Goal: Communication & Community: Participate in discussion

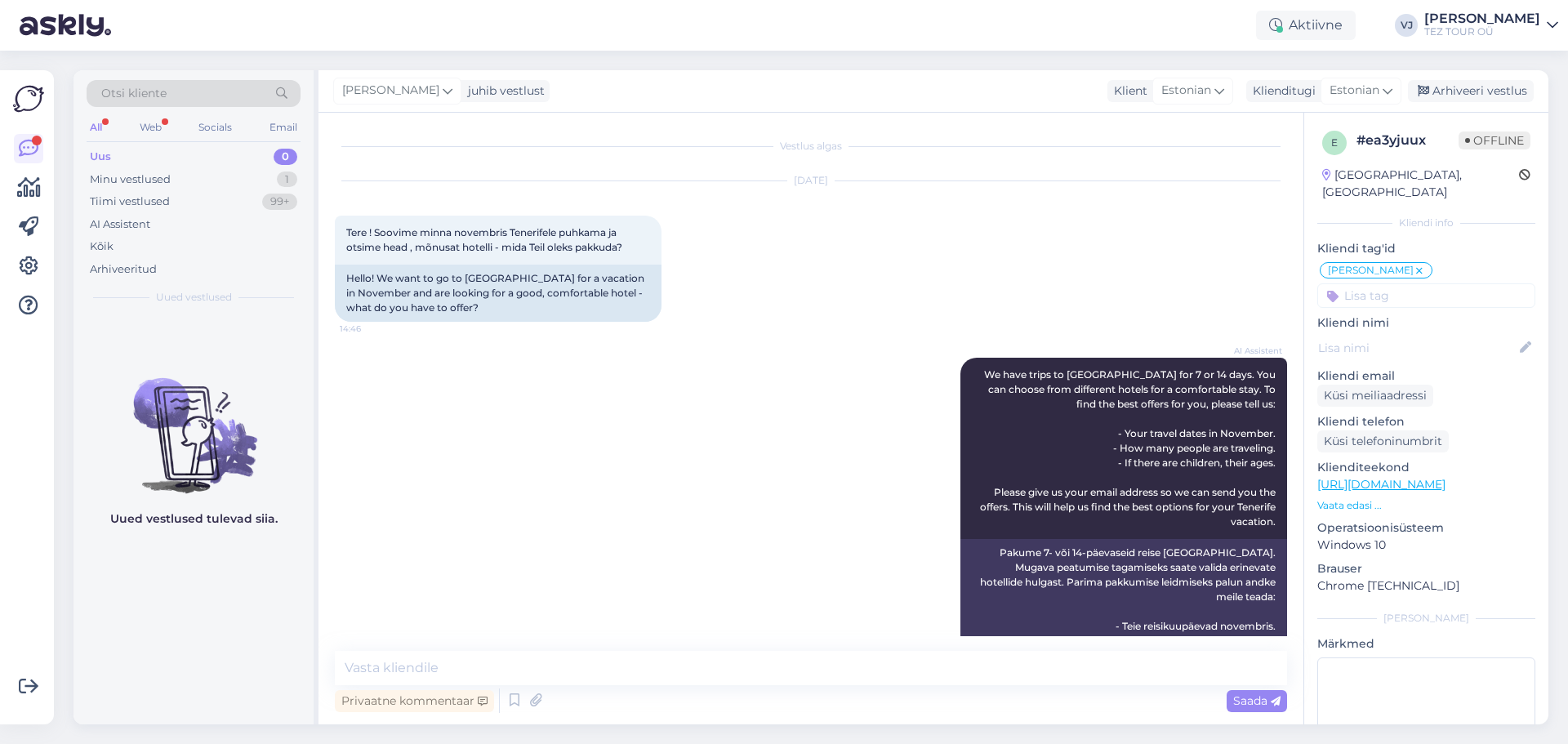
scroll to position [3483, 0]
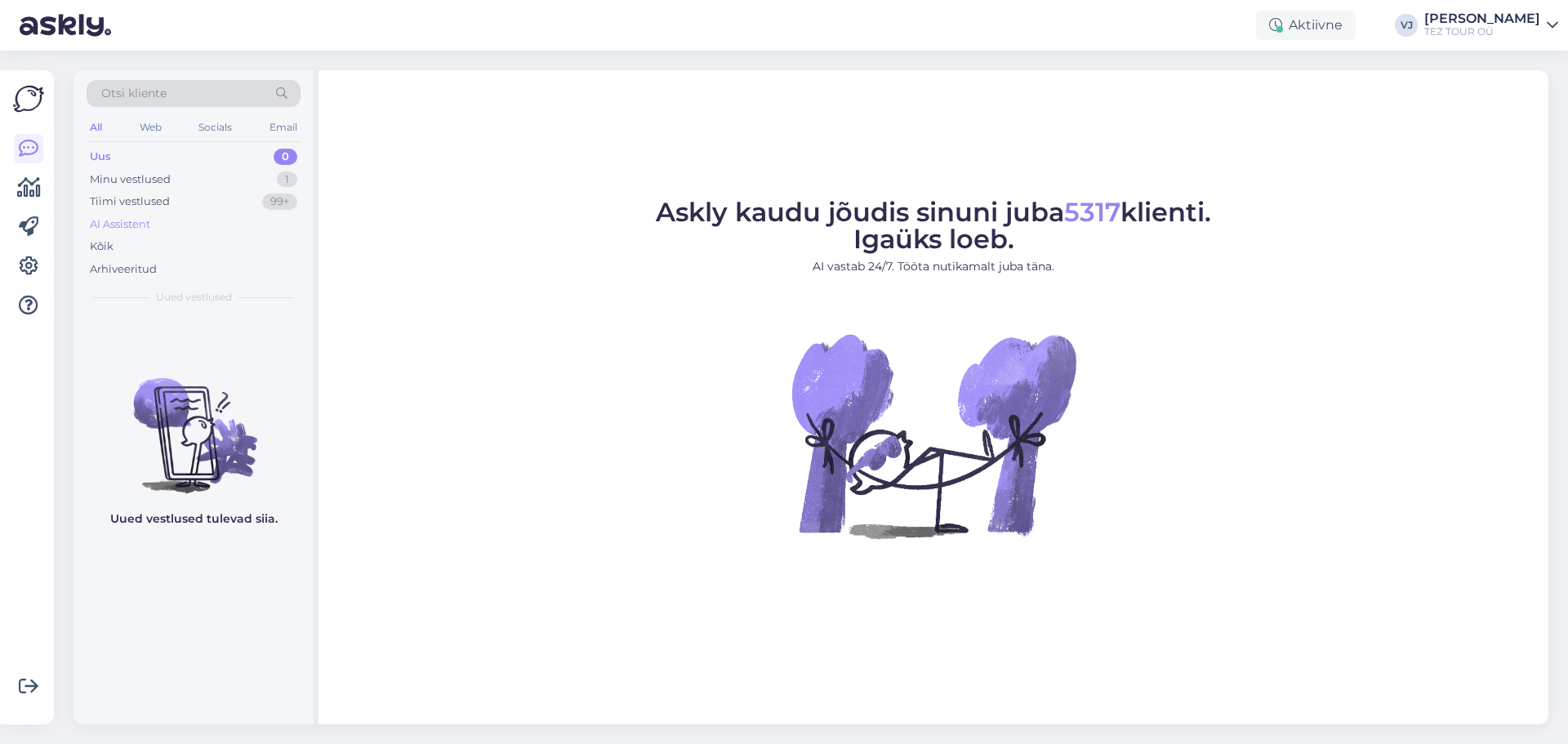
click at [234, 222] on div "AI Assistent" at bounding box center [194, 225] width 214 height 23
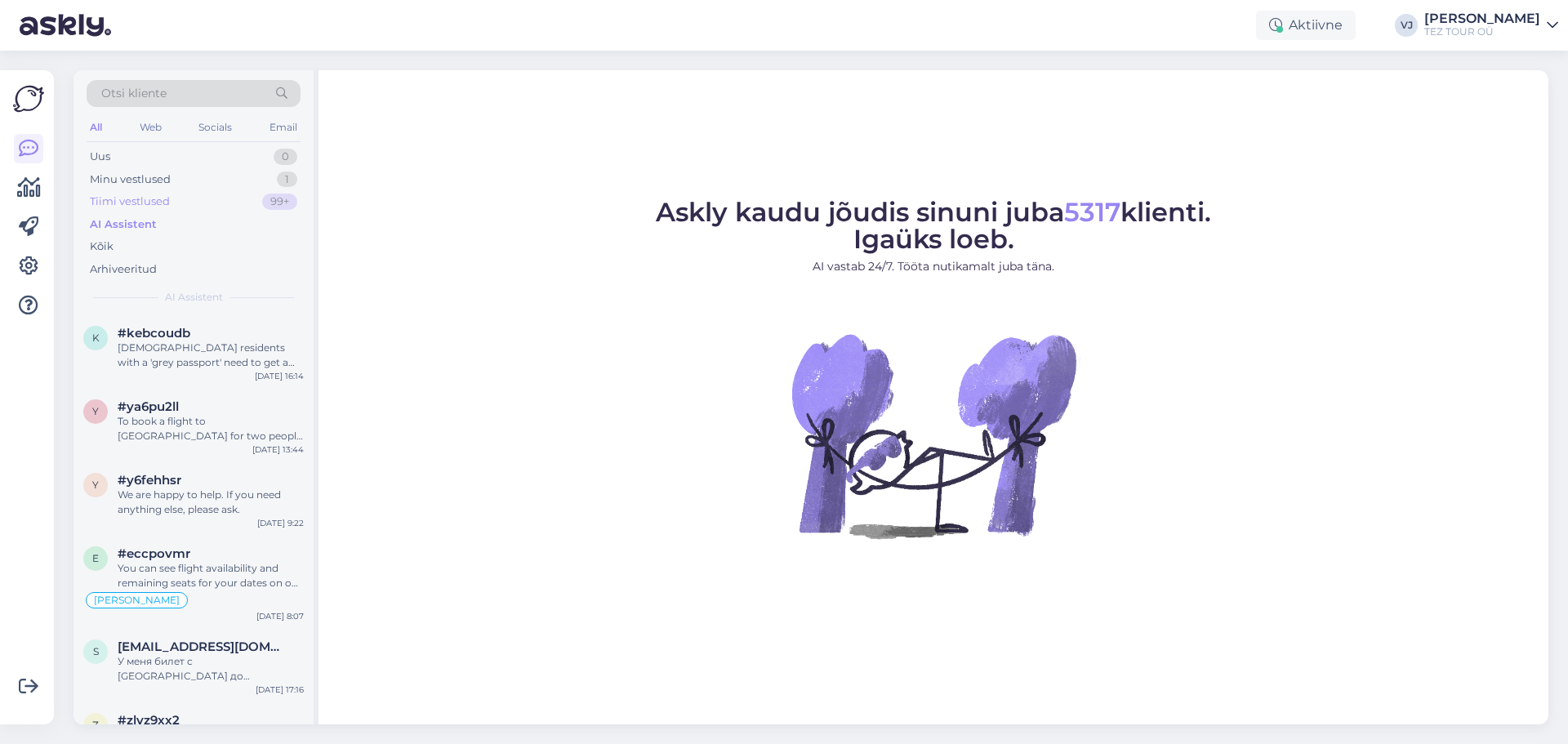
click at [242, 202] on div "Tiimi vestlused 99+" at bounding box center [194, 202] width 214 height 23
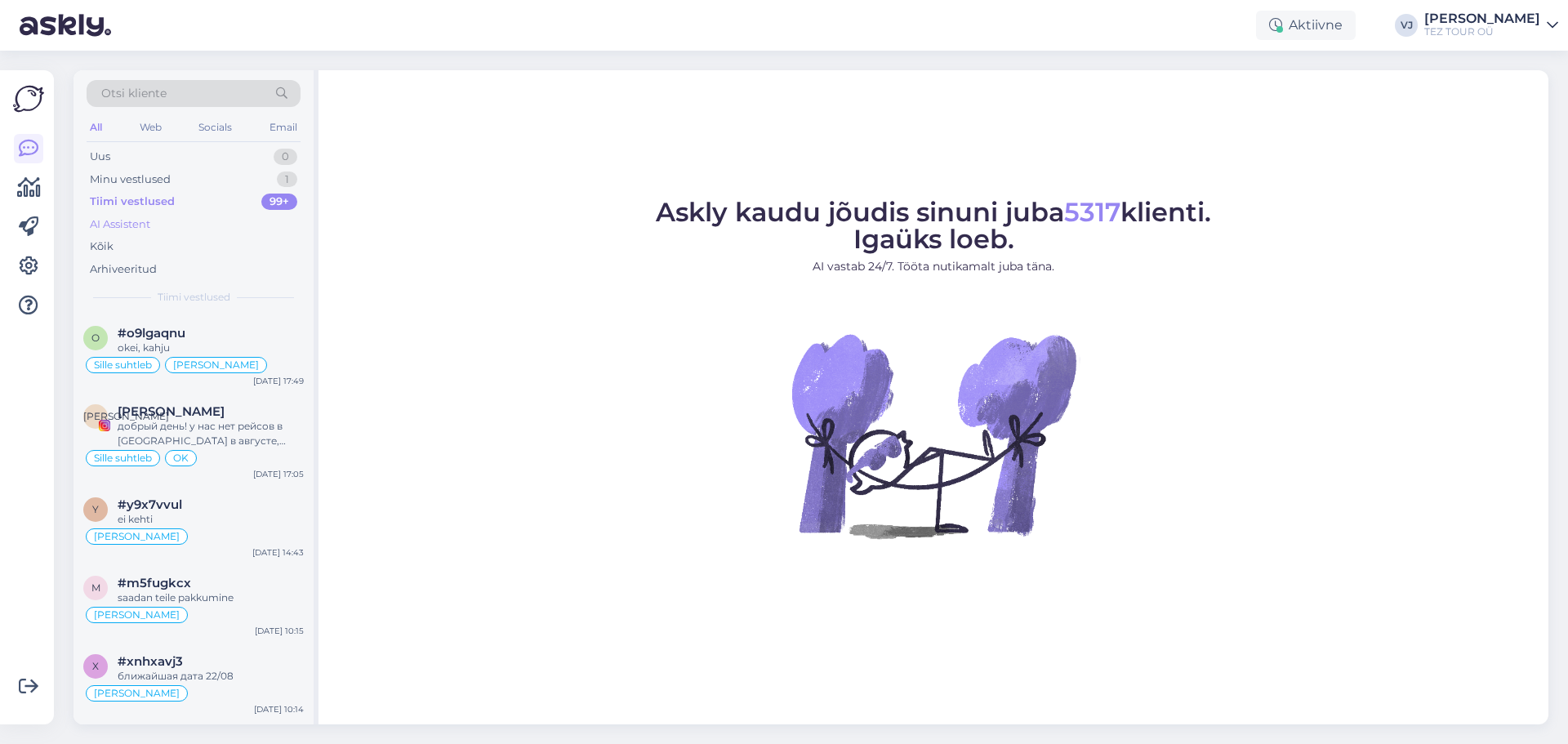
click at [235, 228] on div "AI Assistent" at bounding box center [194, 225] width 214 height 23
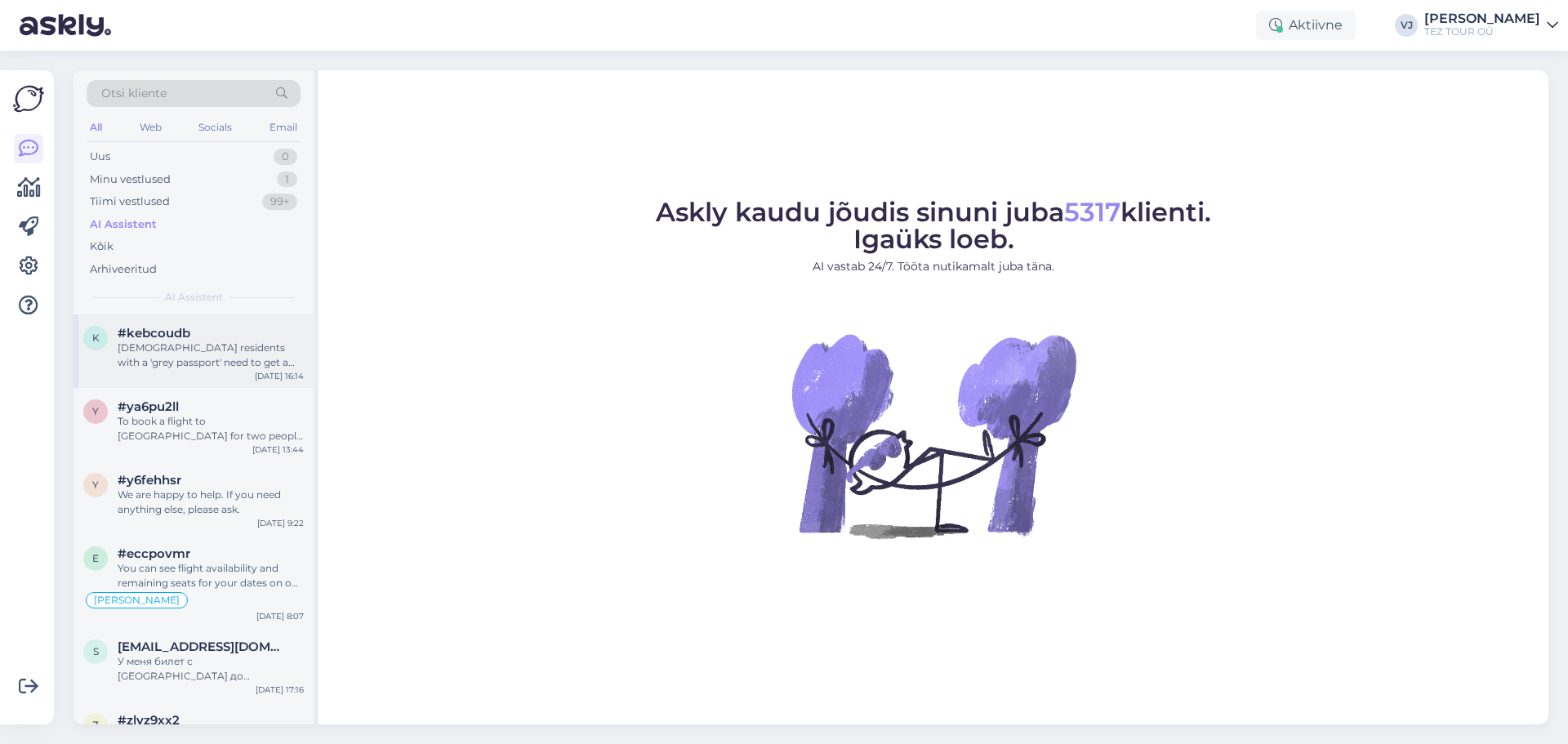
click at [237, 378] on div "k #kebcoudb Estonian residents with a 'grey passport' need to get a visa before…" at bounding box center [194, 352] width 240 height 74
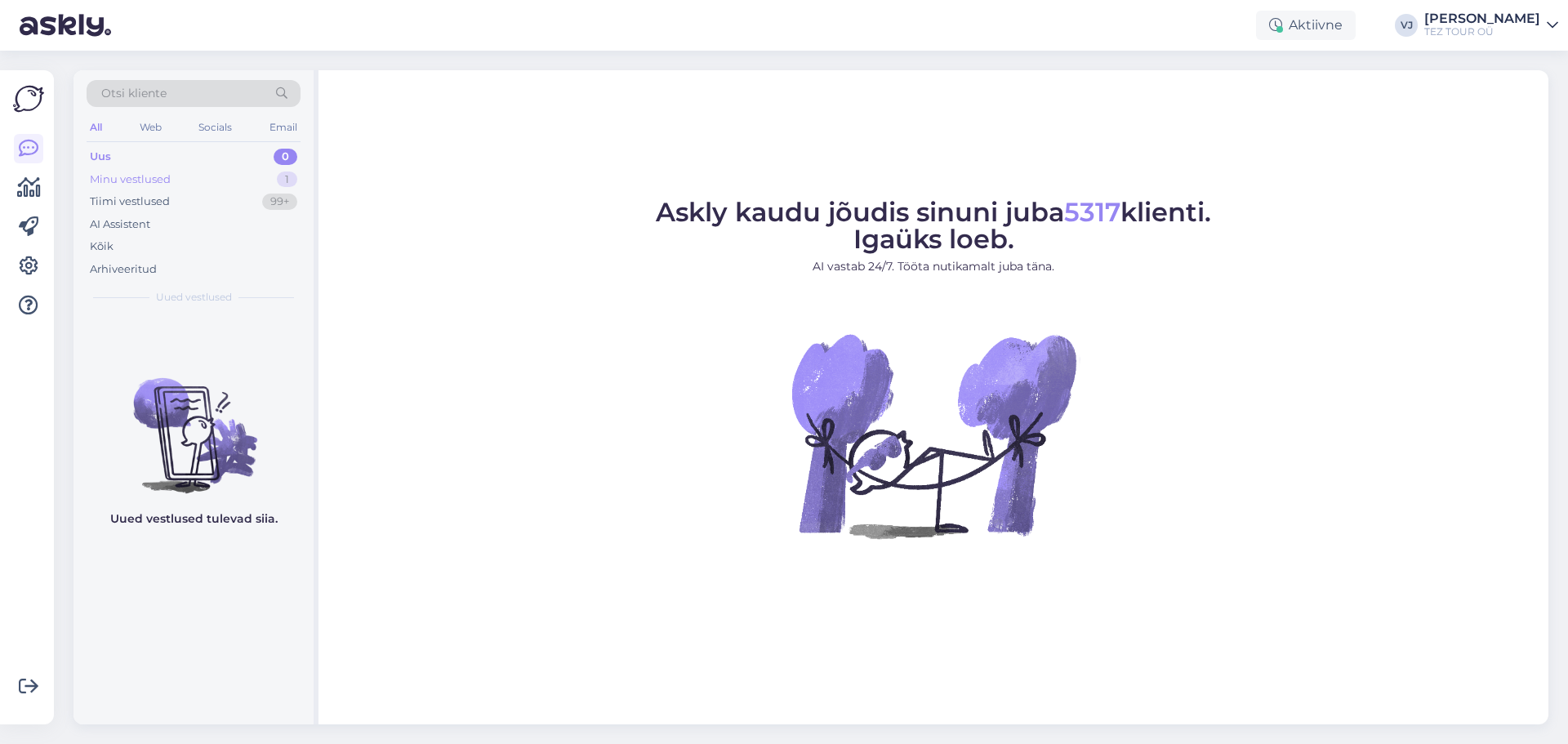
click at [186, 188] on div "Minu vestlused 1" at bounding box center [194, 180] width 214 height 23
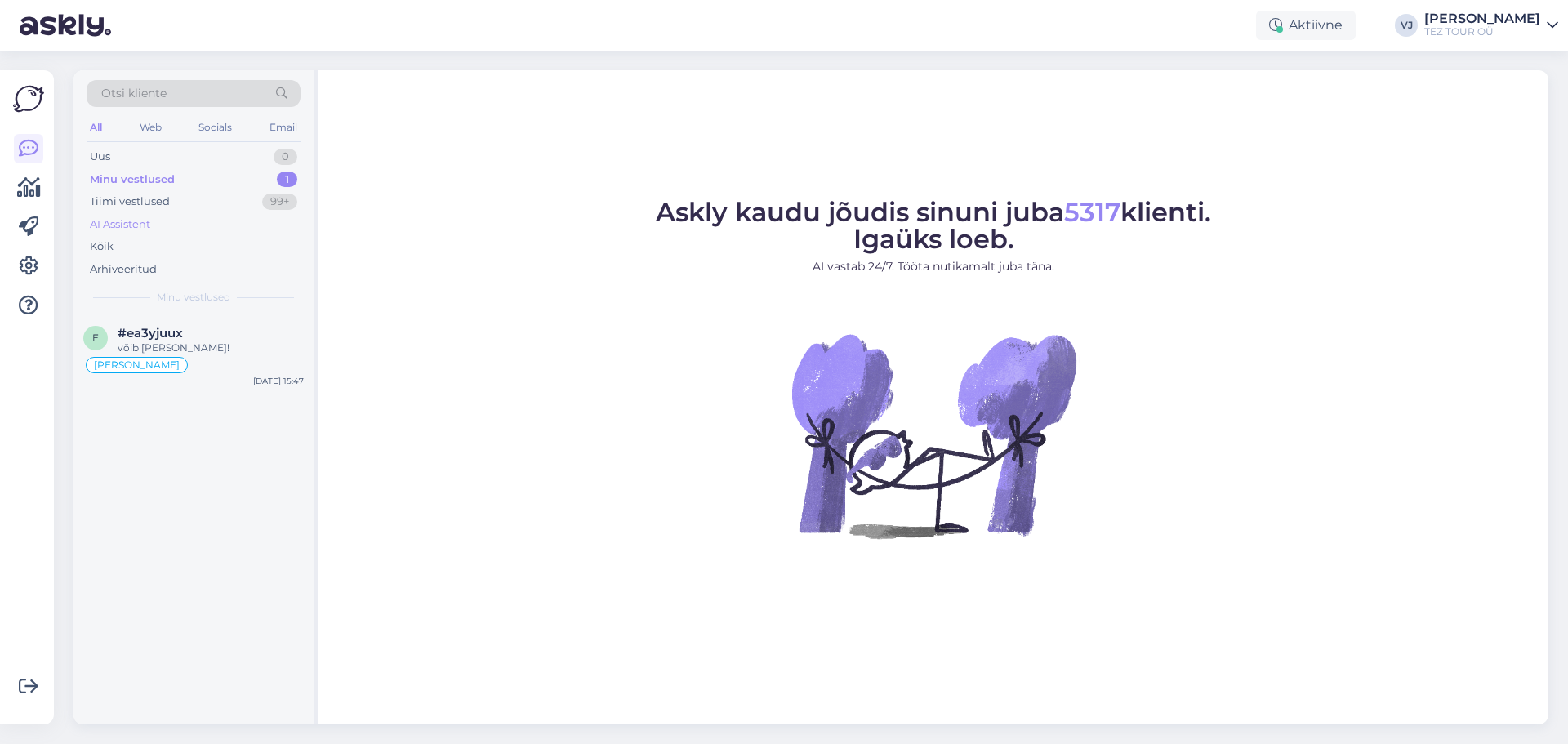
click at [175, 219] on div "AI Assistent" at bounding box center [194, 225] width 214 height 23
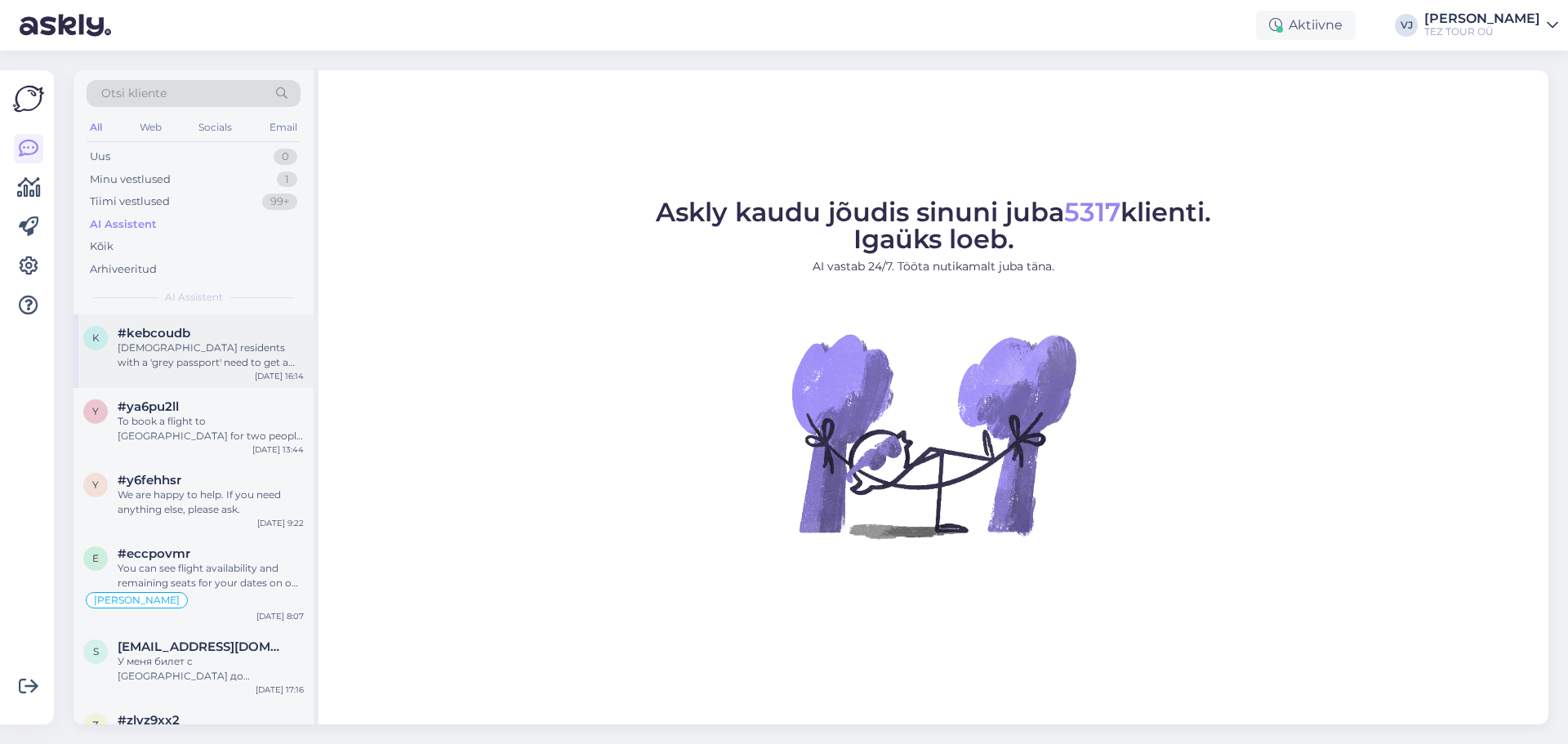
click at [217, 355] on div "Estonian residents with a 'grey passport' need to get a visa before traveling t…" at bounding box center [210, 355] width 186 height 30
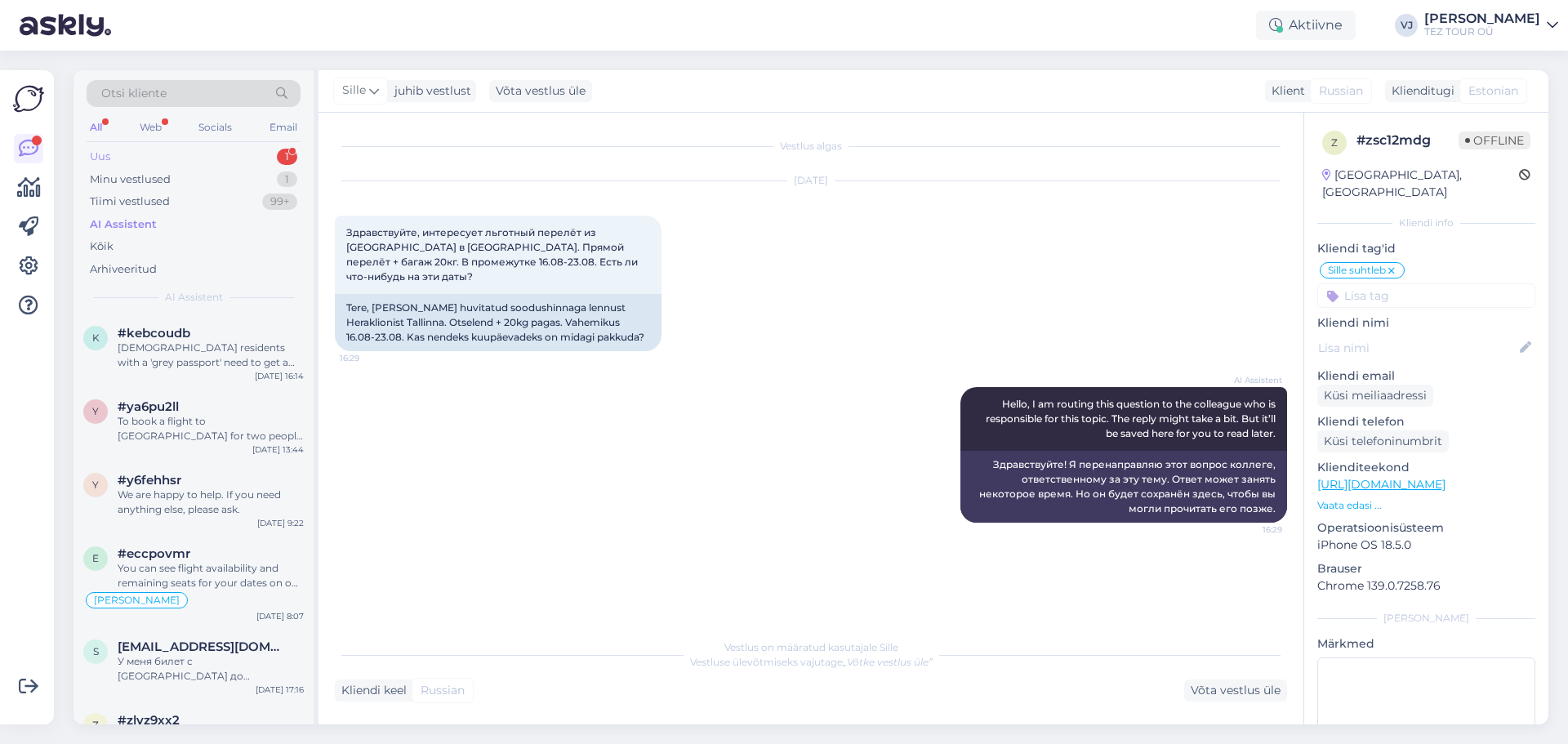
click at [239, 161] on div "Uus 1" at bounding box center [194, 157] width 214 height 23
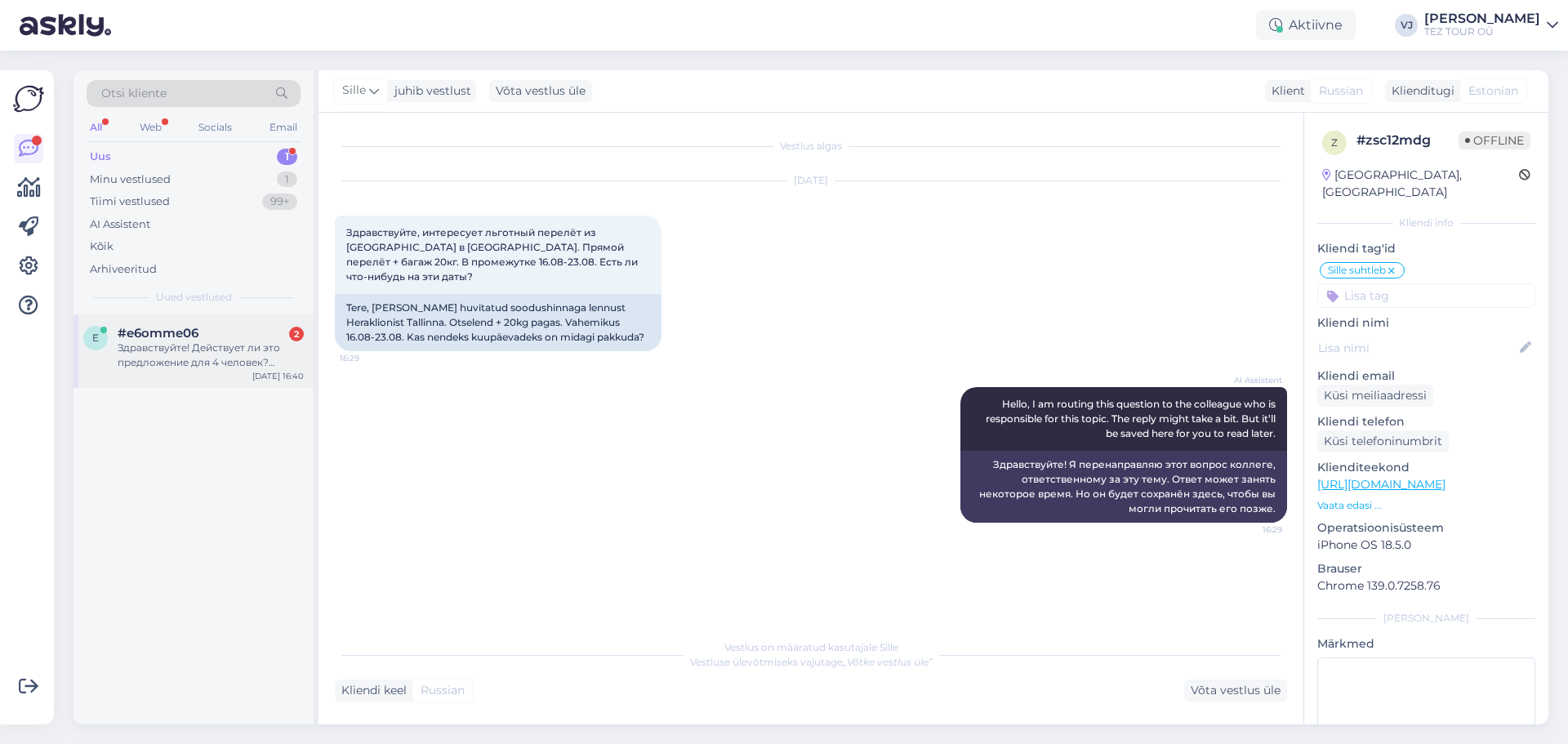
click at [188, 338] on span "#e6omme06" at bounding box center [158, 333] width 81 height 15
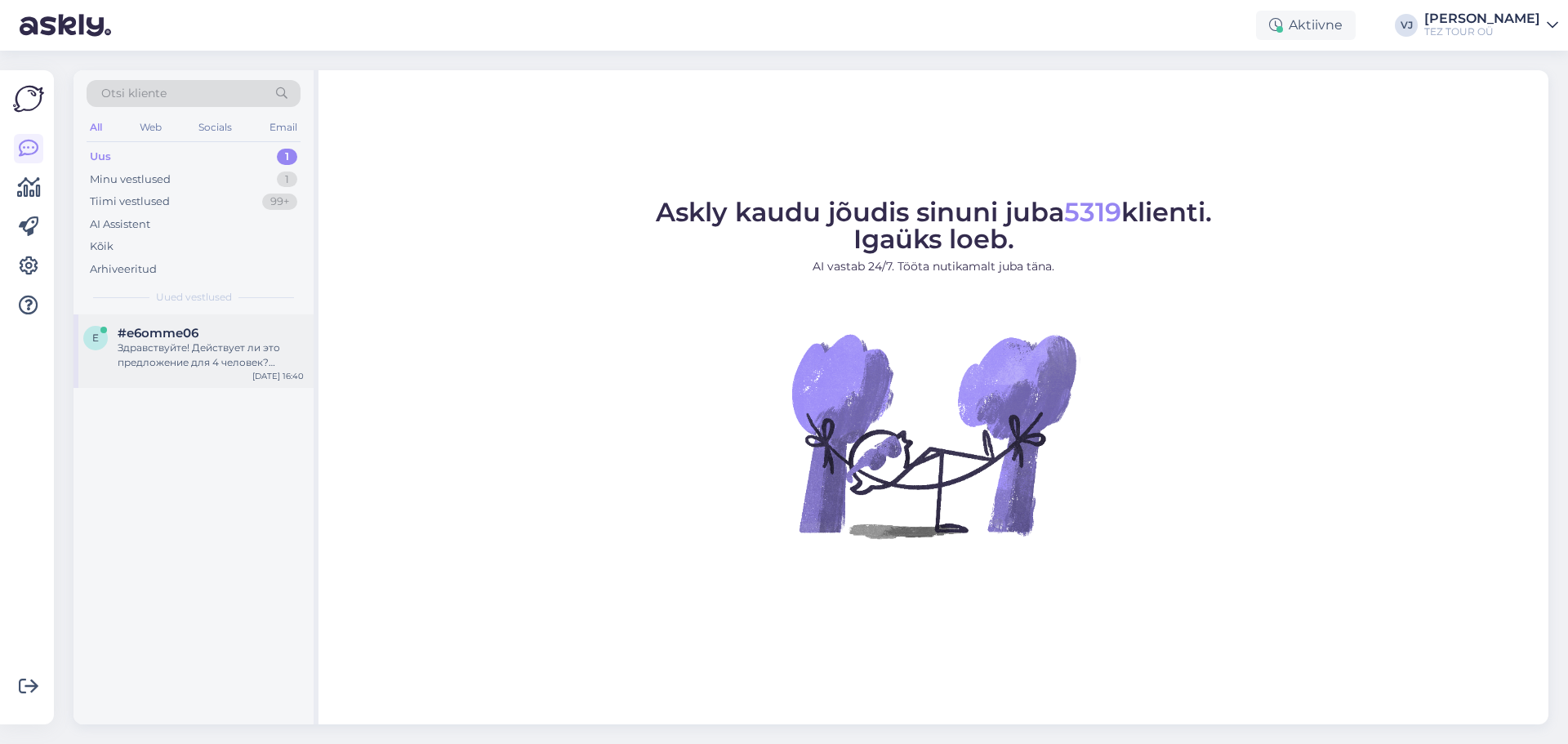
click at [125, 374] on div "e #e6omme06 Здравствуйте! Действует ли это предложение для 4 человек? Спасибо! …" at bounding box center [194, 352] width 240 height 74
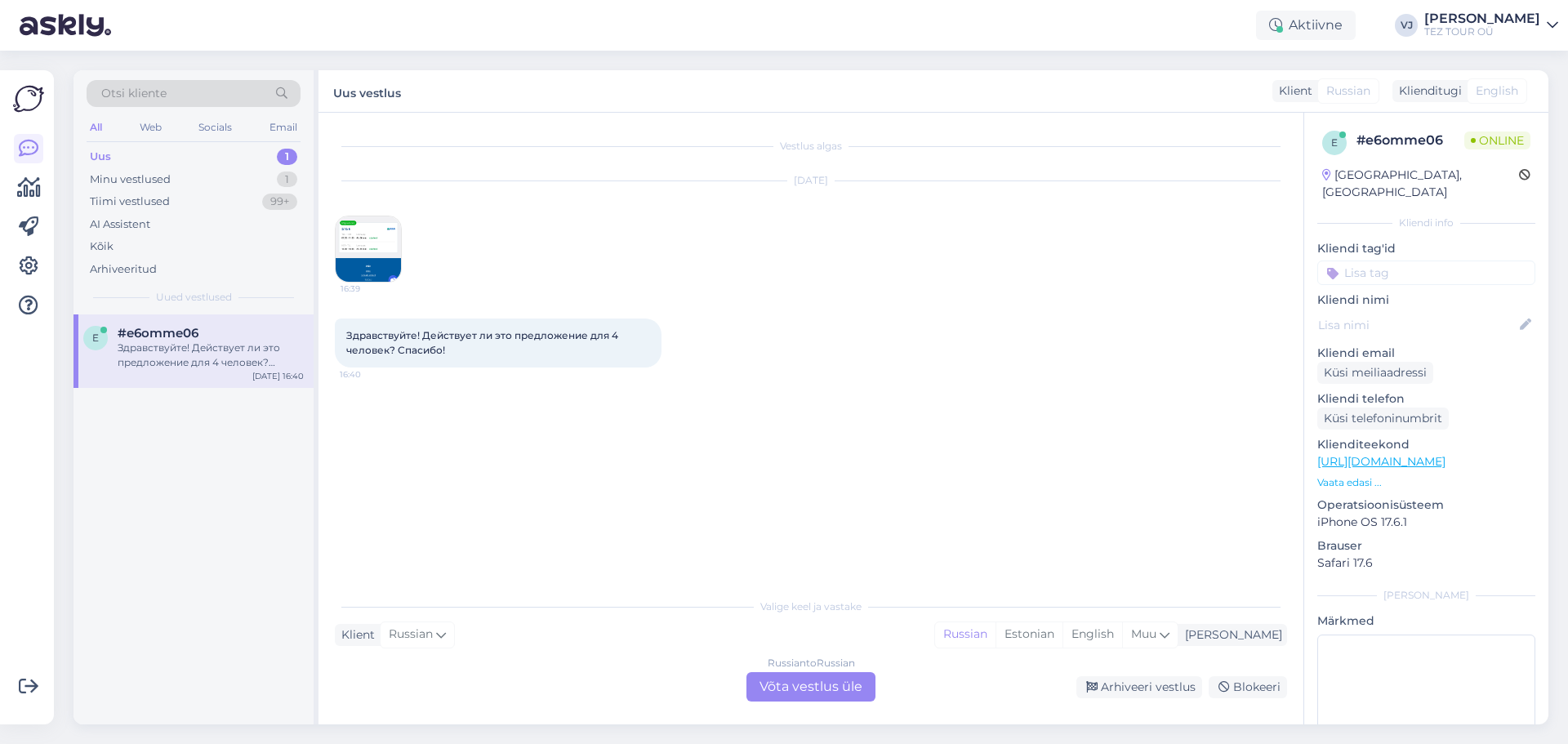
click at [367, 257] on img at bounding box center [368, 249] width 66 height 66
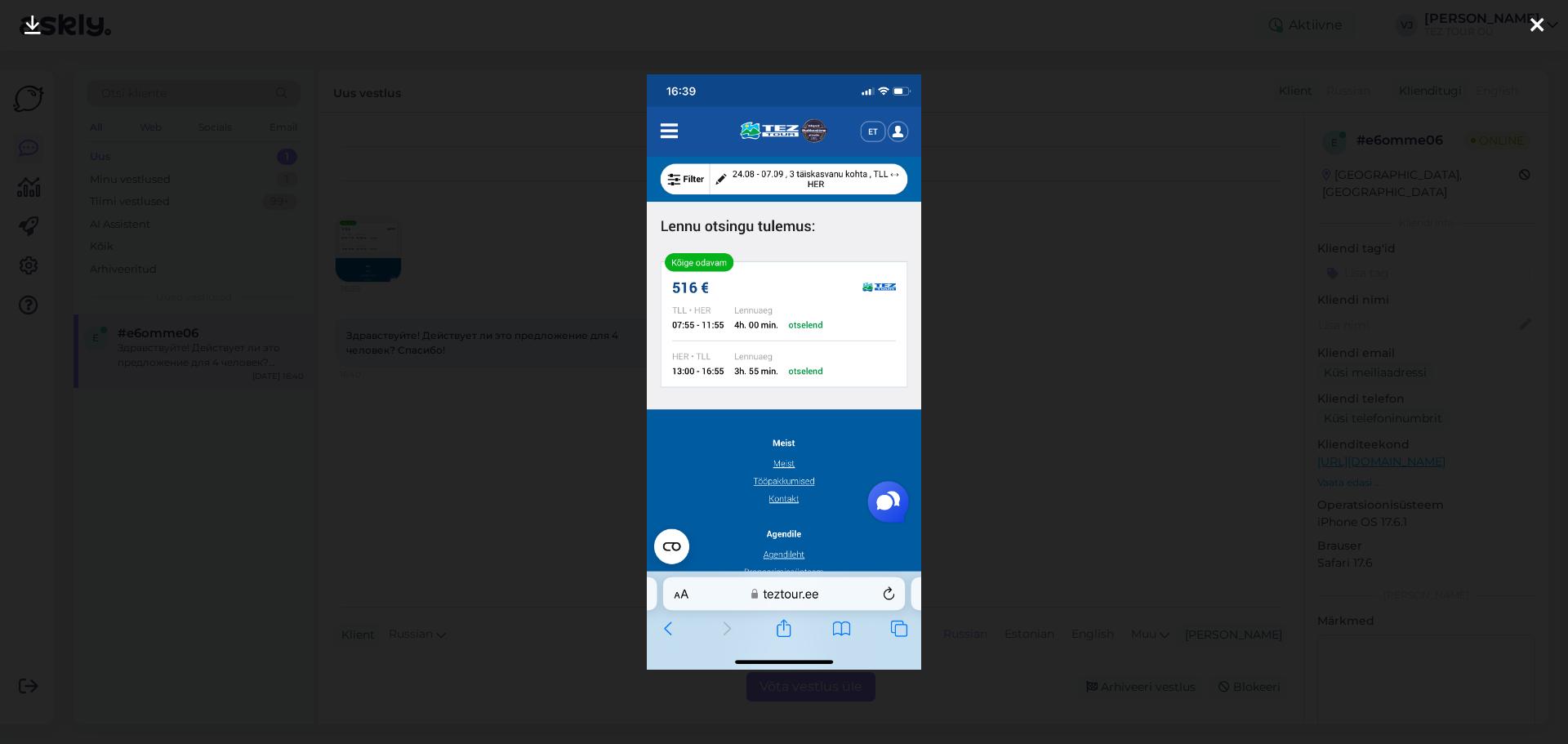
click at [1541, 25] on icon at bounding box center [1536, 26] width 13 height 21
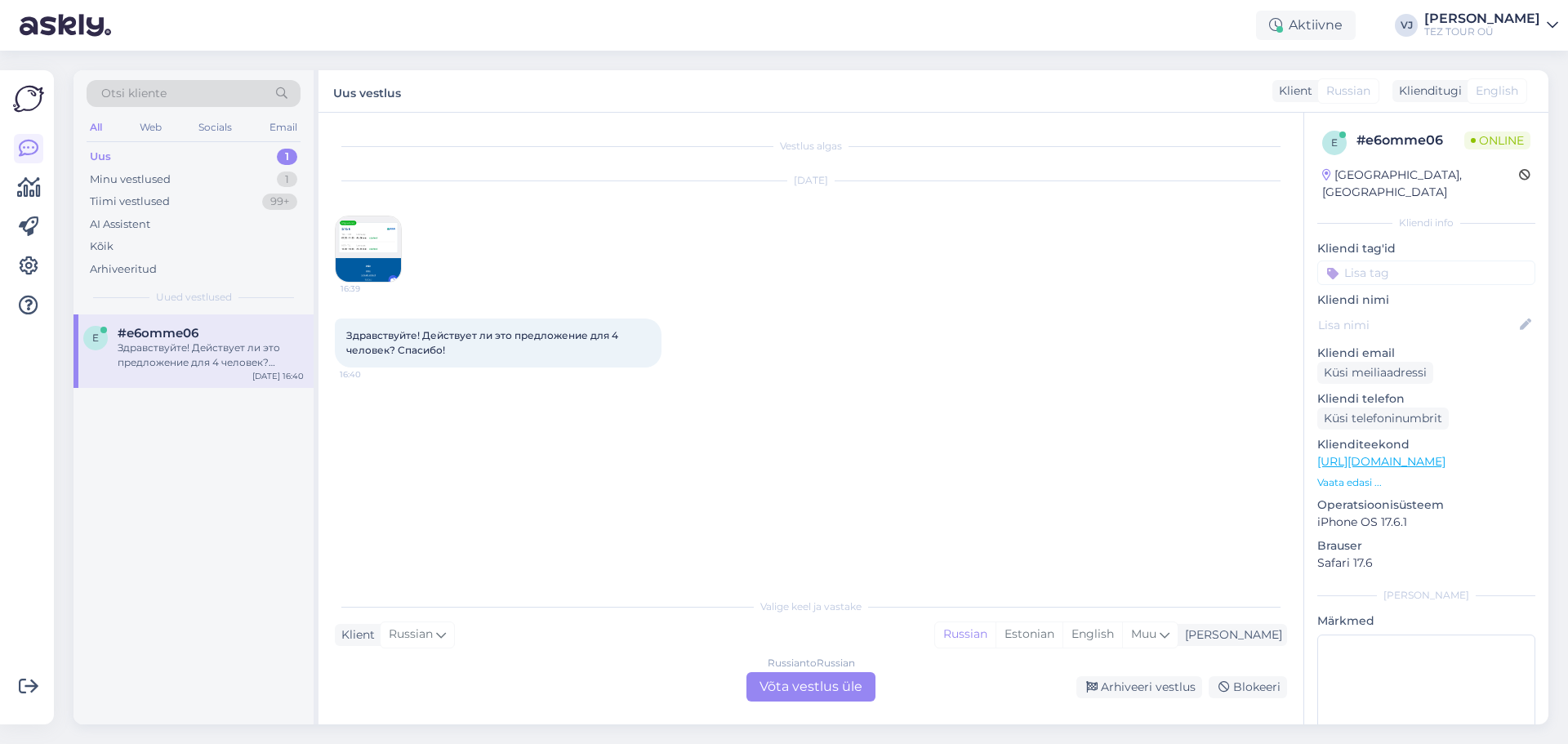
click at [992, 311] on div "Здравствуйте! Действует ли это предложение для 4 человек? Спасибо! 16:40" at bounding box center [811, 343] width 952 height 85
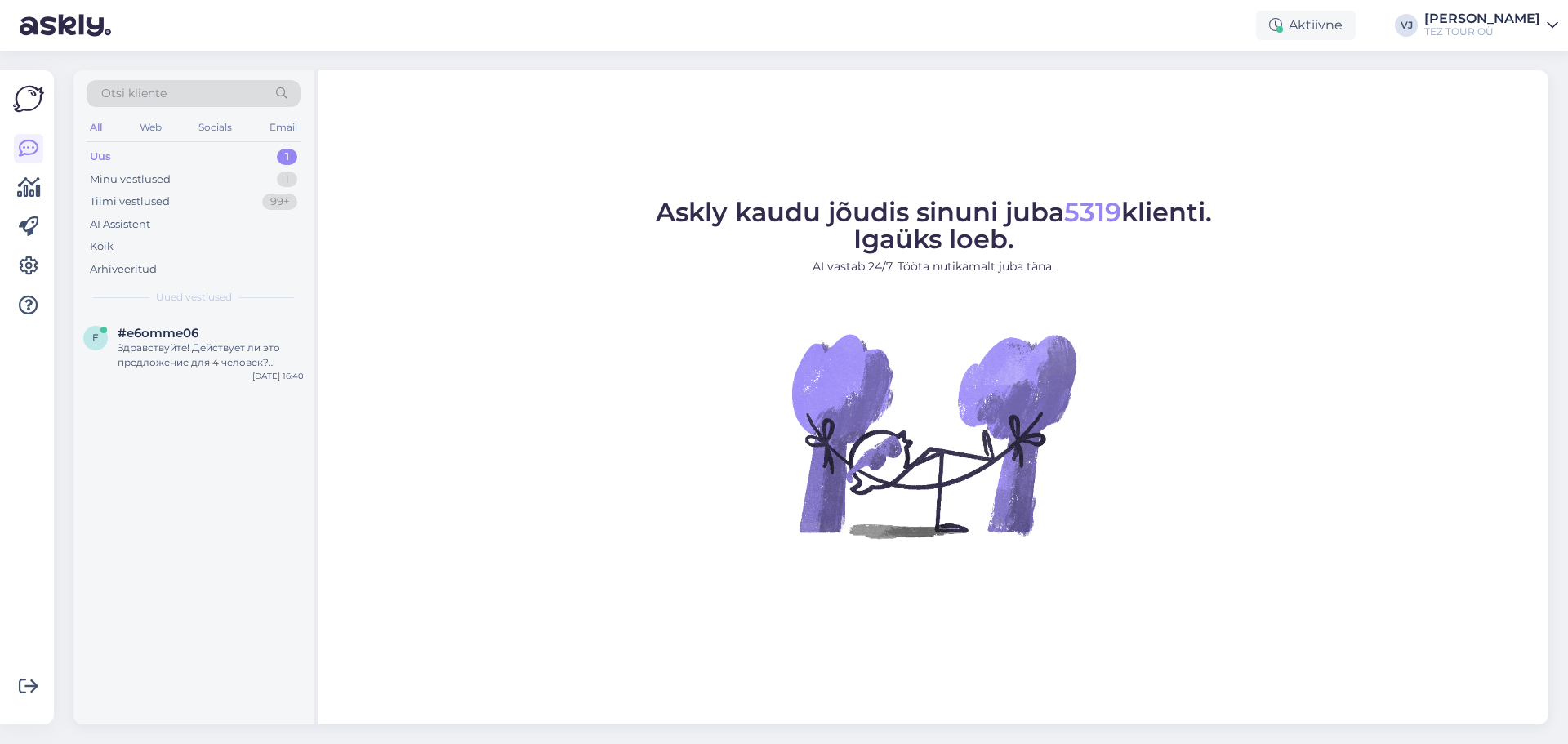
click at [268, 149] on div "Uus 1" at bounding box center [194, 157] width 214 height 23
click at [212, 365] on div "Здравствуйте! Действует ли это предложение для 4 человек? Спасибо!" at bounding box center [210, 355] width 186 height 30
